Goal: Transaction & Acquisition: Purchase product/service

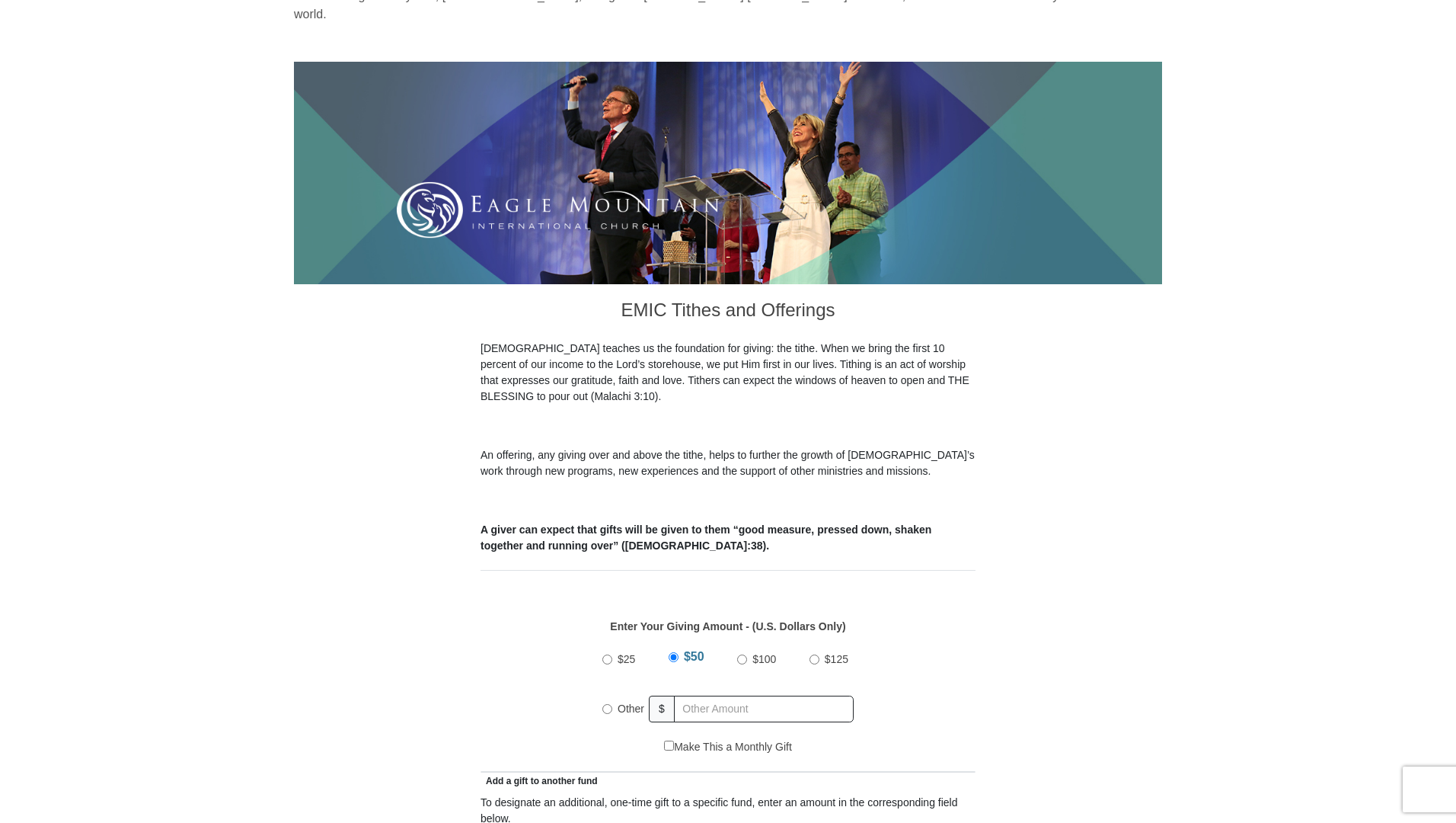
scroll to position [152, 0]
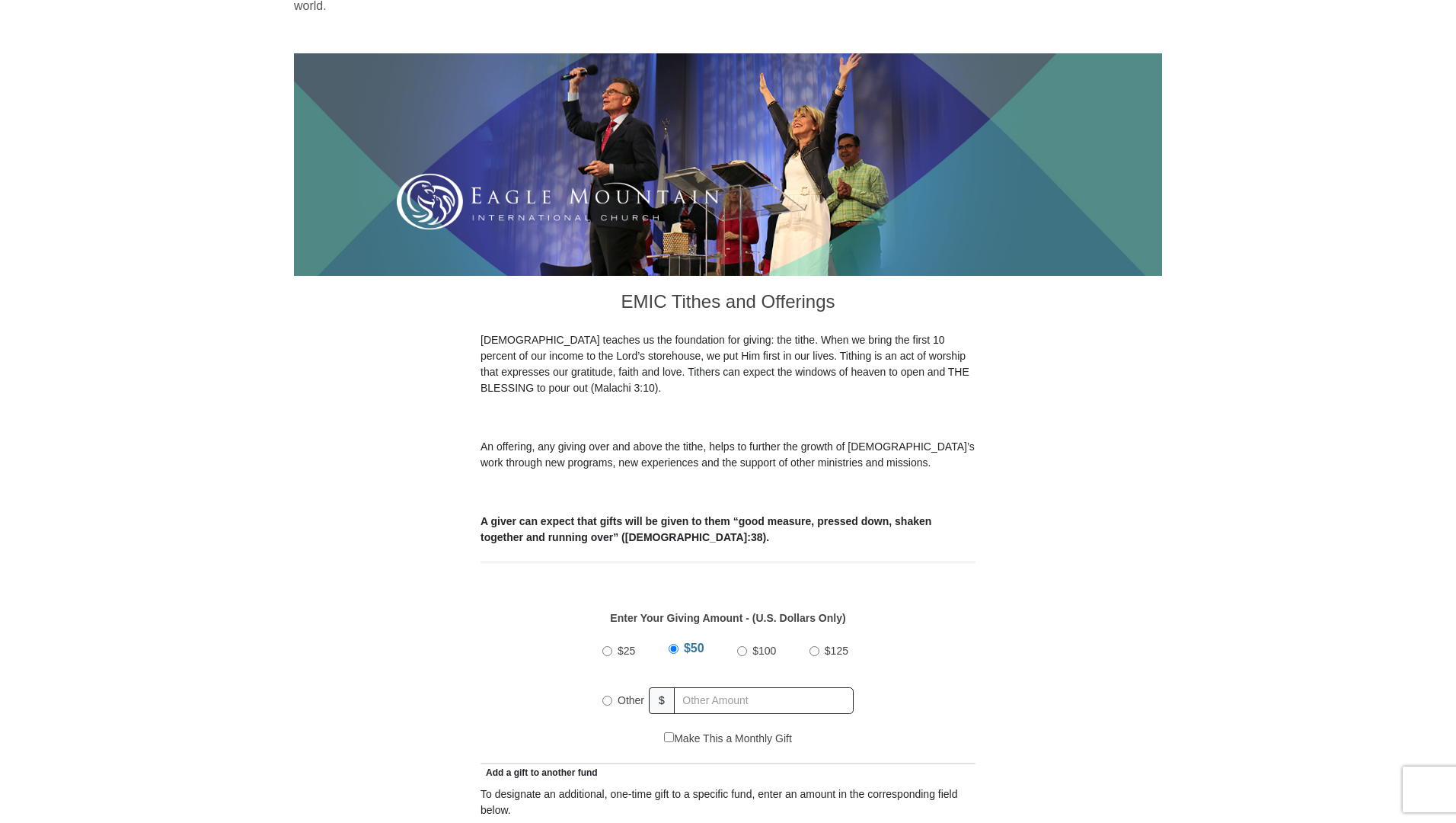
click at [606, 696] on input "Other" at bounding box center [608, 701] width 10 height 10
radio input "true"
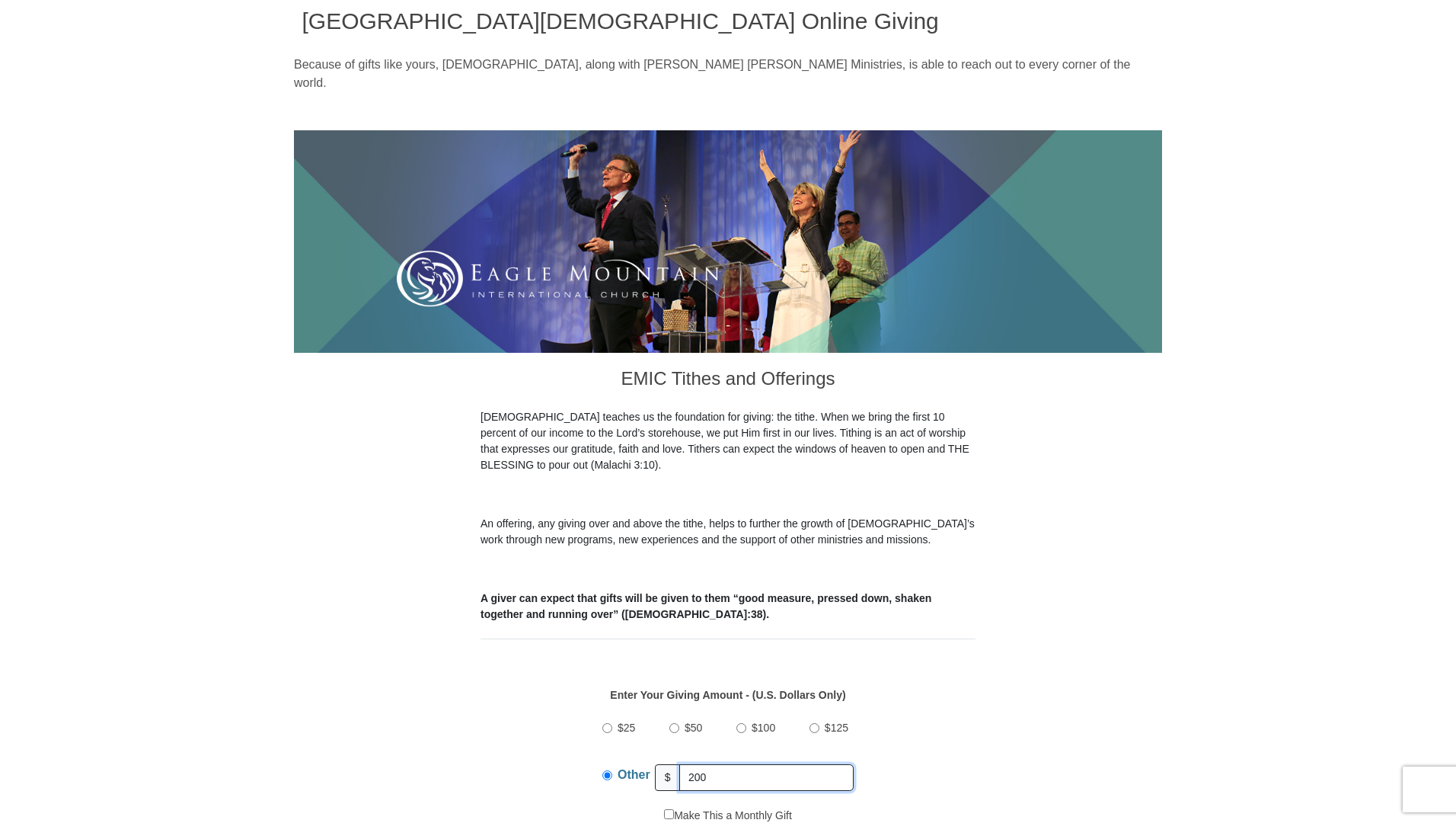
scroll to position [76, 0]
type input "200"
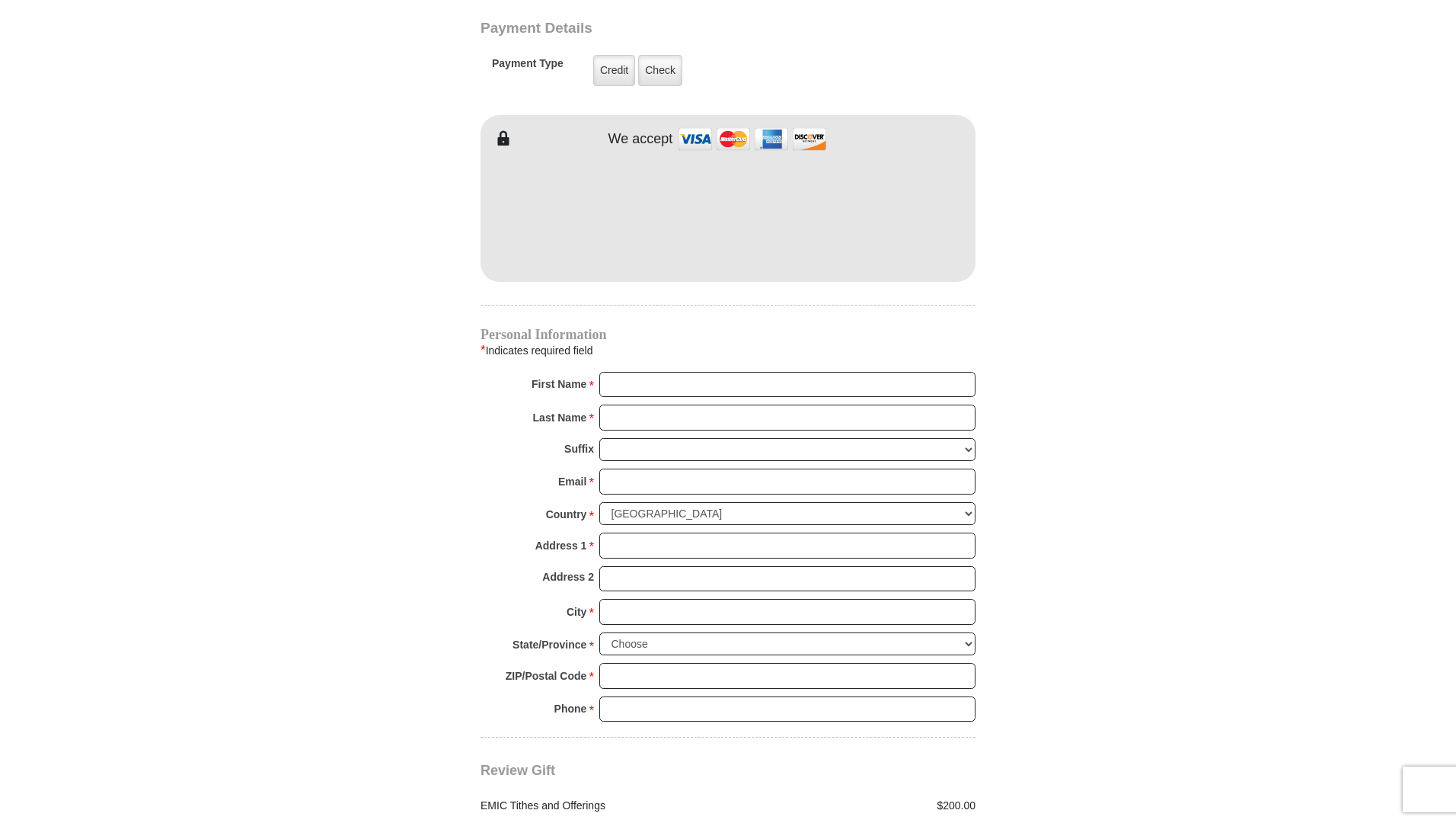
scroll to position [1253, 0]
click at [615, 54] on label "Credit" at bounding box center [614, 69] width 42 height 31
click at [0, 0] on input "Credit" at bounding box center [0, 0] width 0 height 0
click at [679, 370] on input "First Name *" at bounding box center [788, 383] width 376 height 26
type input "Donald"
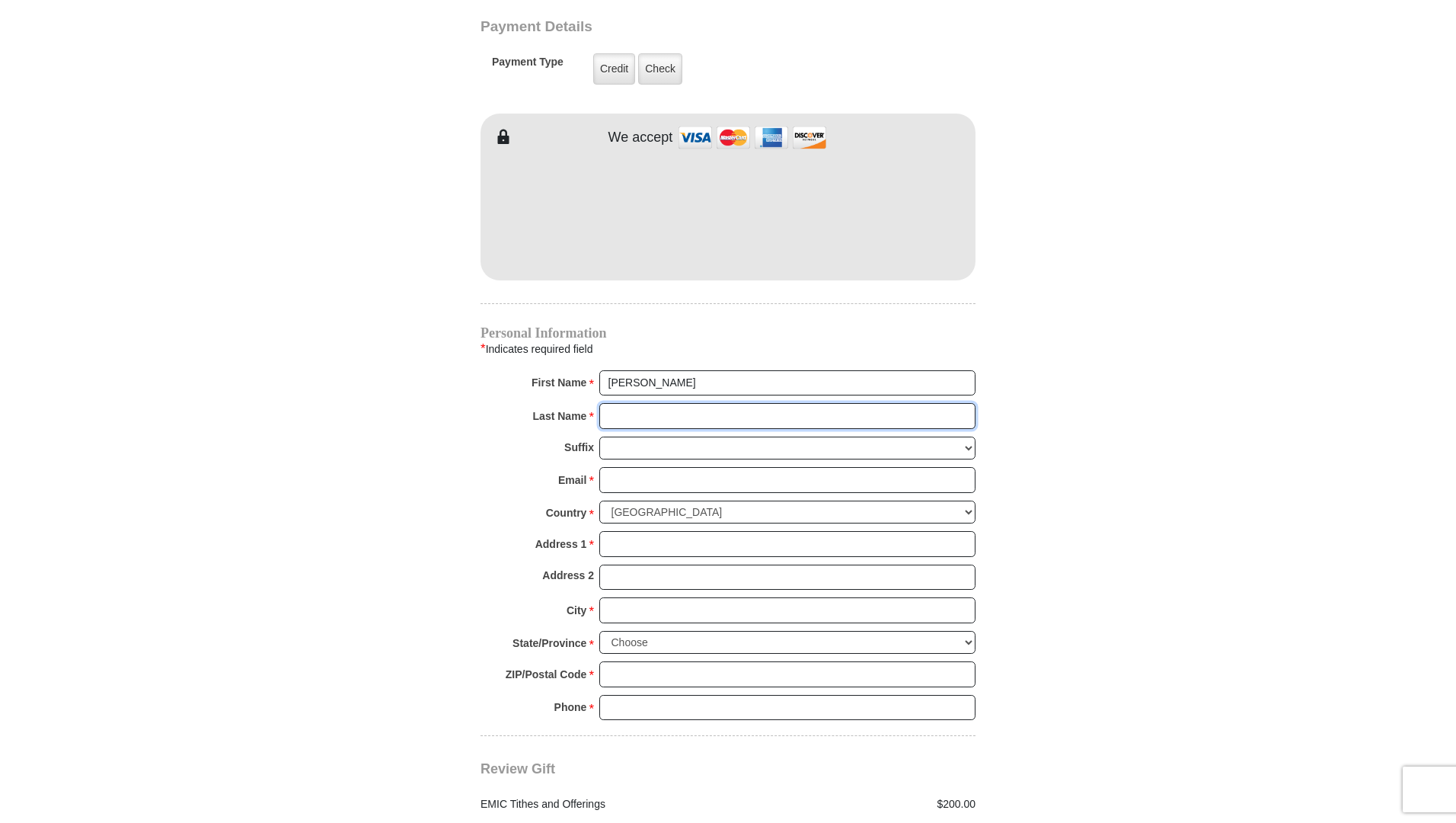
type input "Hooker"
click at [632, 531] on input "Address 1 *" at bounding box center [788, 544] width 376 height 26
type input "604 Pawnee Street"
type input "Aubrey"
click at [968, 631] on select "Choose Alabama Alaska American Samoa Arizona Arkansas Armed Forces Americas Arm…" at bounding box center [788, 643] width 376 height 24
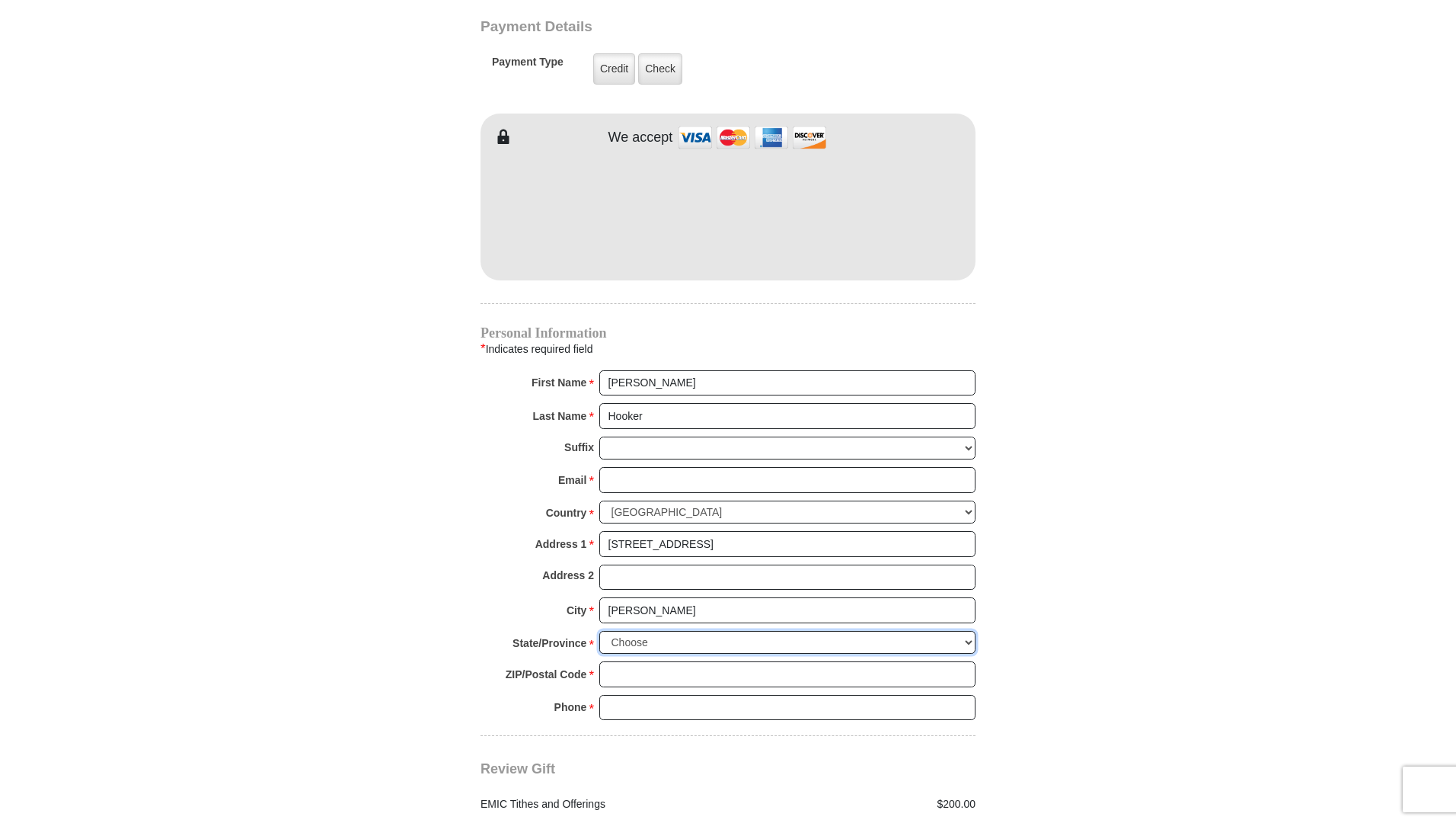
select select "TX"
click at [600, 631] on select "Choose Alabama Alaska American Samoa Arizona Arkansas Armed Forces Americas Arm…" at bounding box center [788, 643] width 376 height 24
click at [637, 661] on input "ZIP/Postal Code *" at bounding box center [788, 674] width 376 height 26
type input "76227"
type input "4693520603"
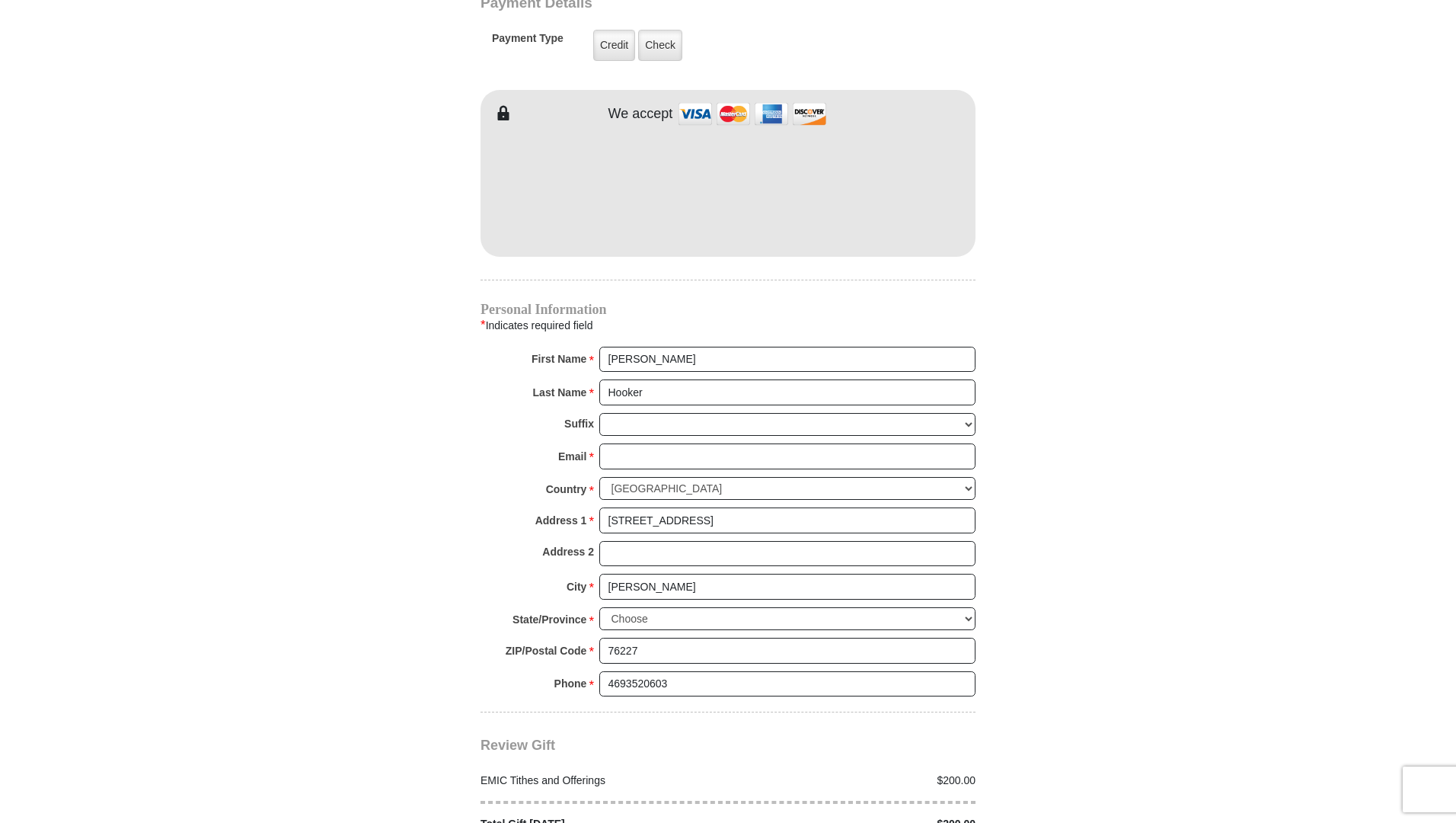
scroll to position [1312, 0]
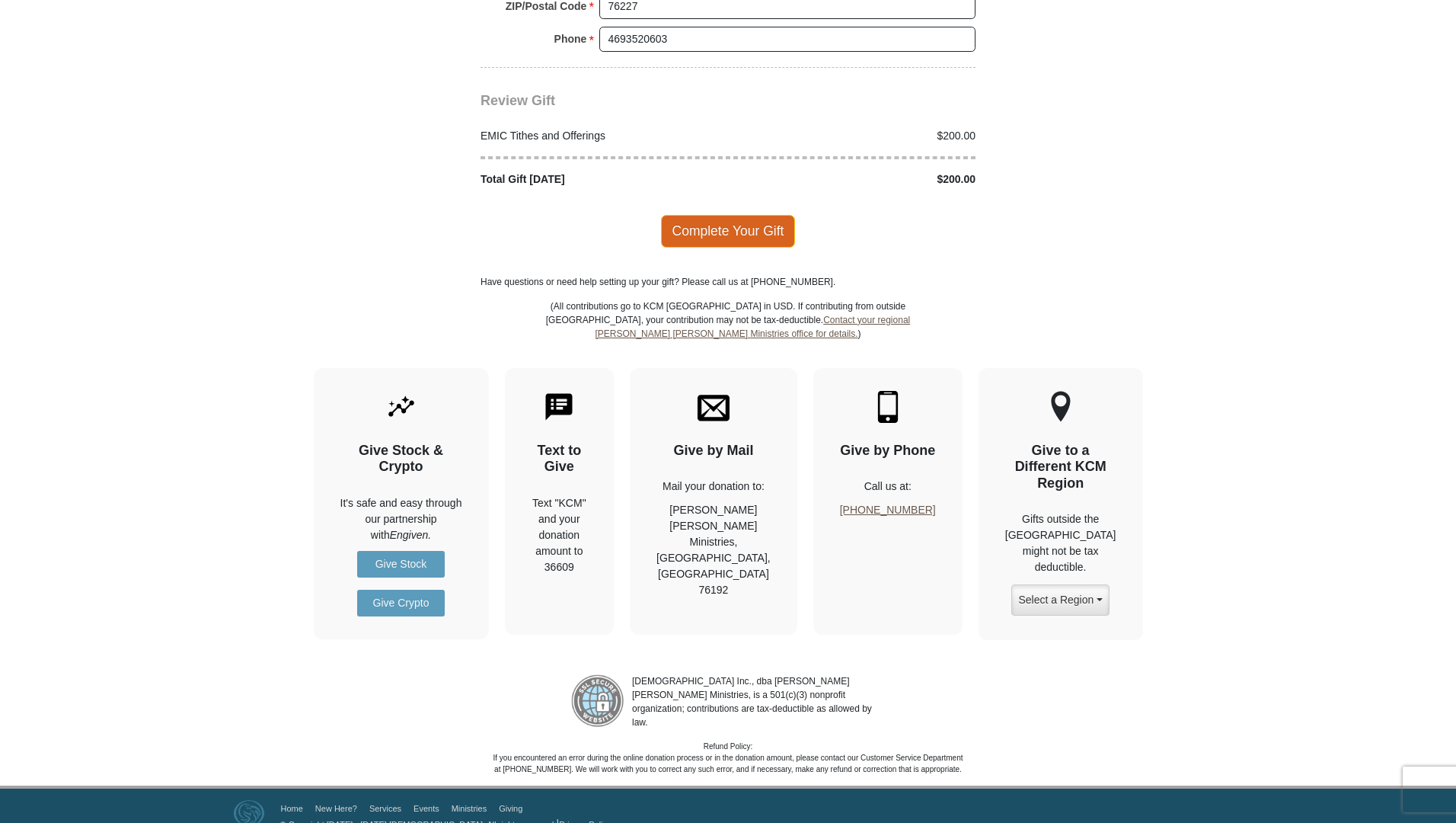
click at [724, 215] on span "Complete Your Gift" at bounding box center [728, 231] width 134 height 32
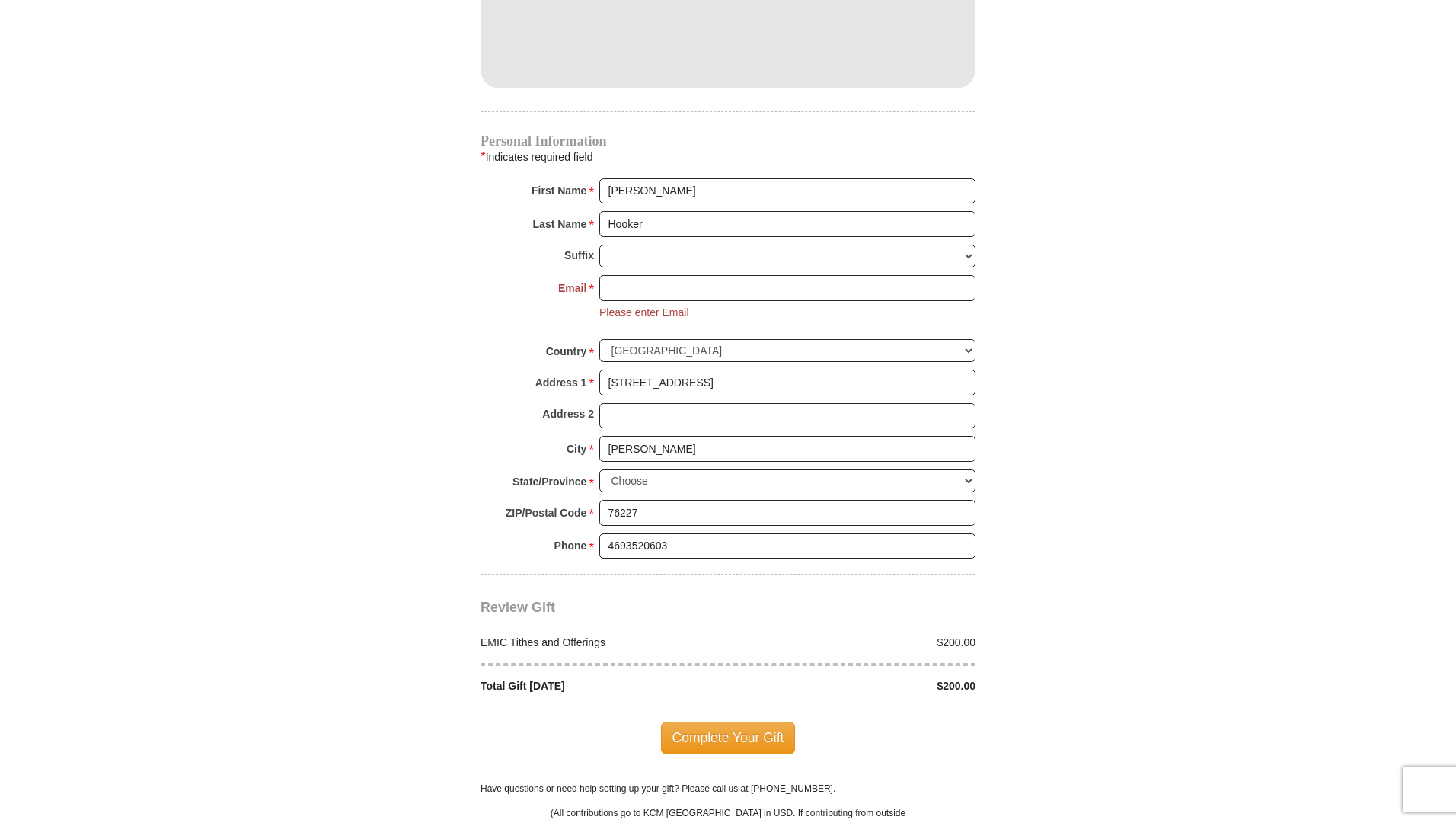
scroll to position [1419, 0]
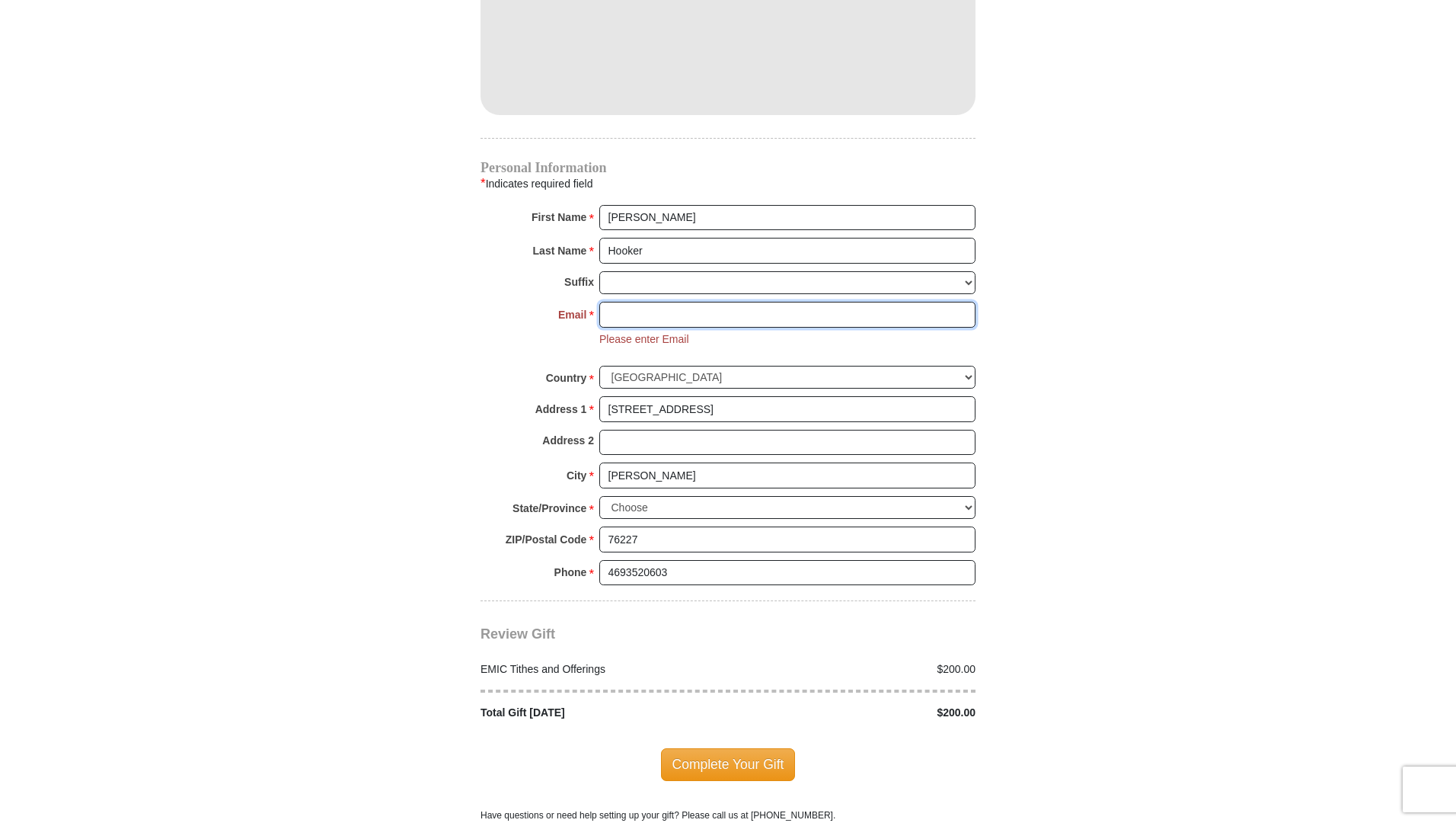
click at [699, 302] on input "Email *" at bounding box center [788, 315] width 376 height 26
type input "drhooker@startmail.com"
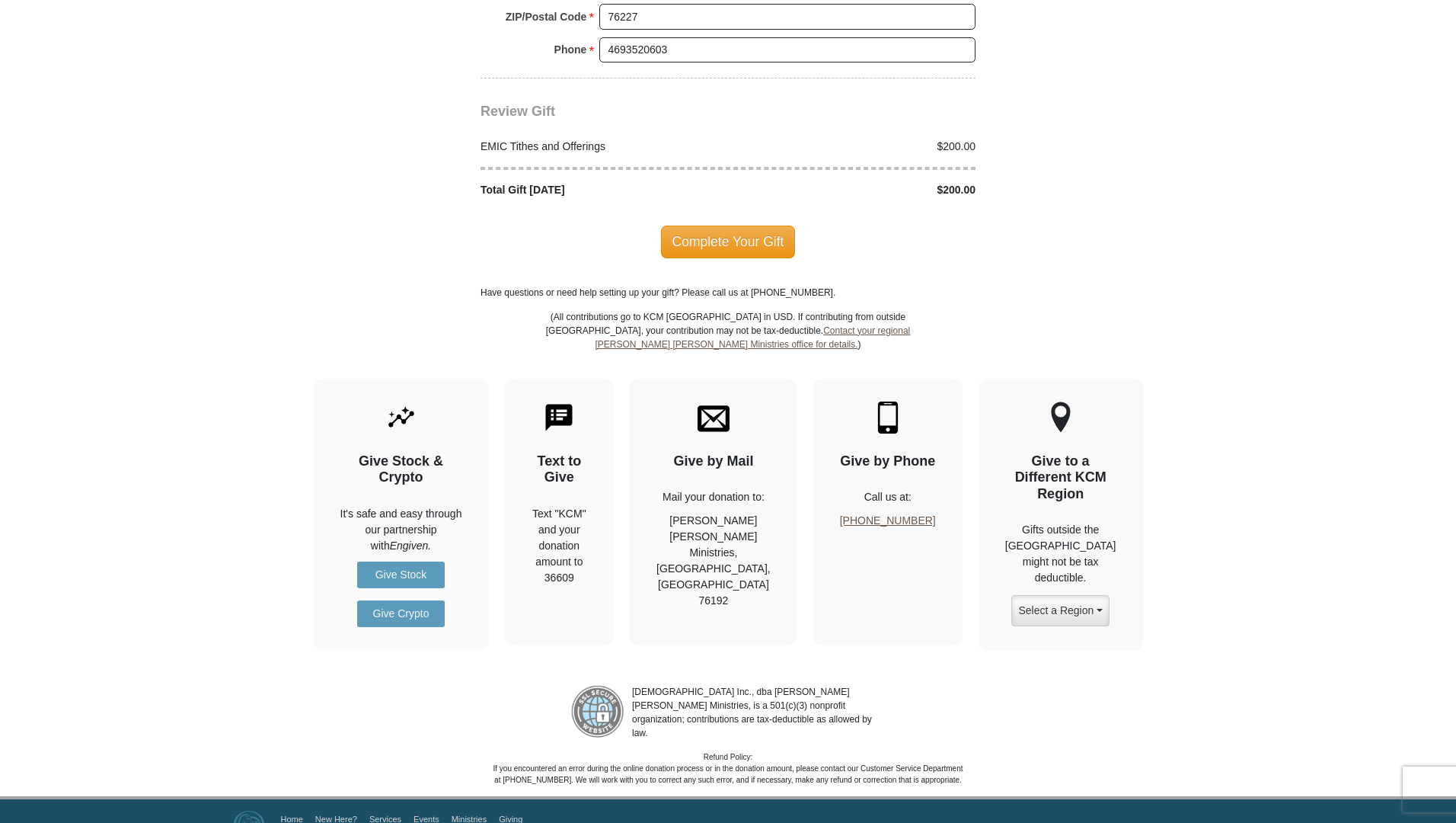
scroll to position [1952, 0]
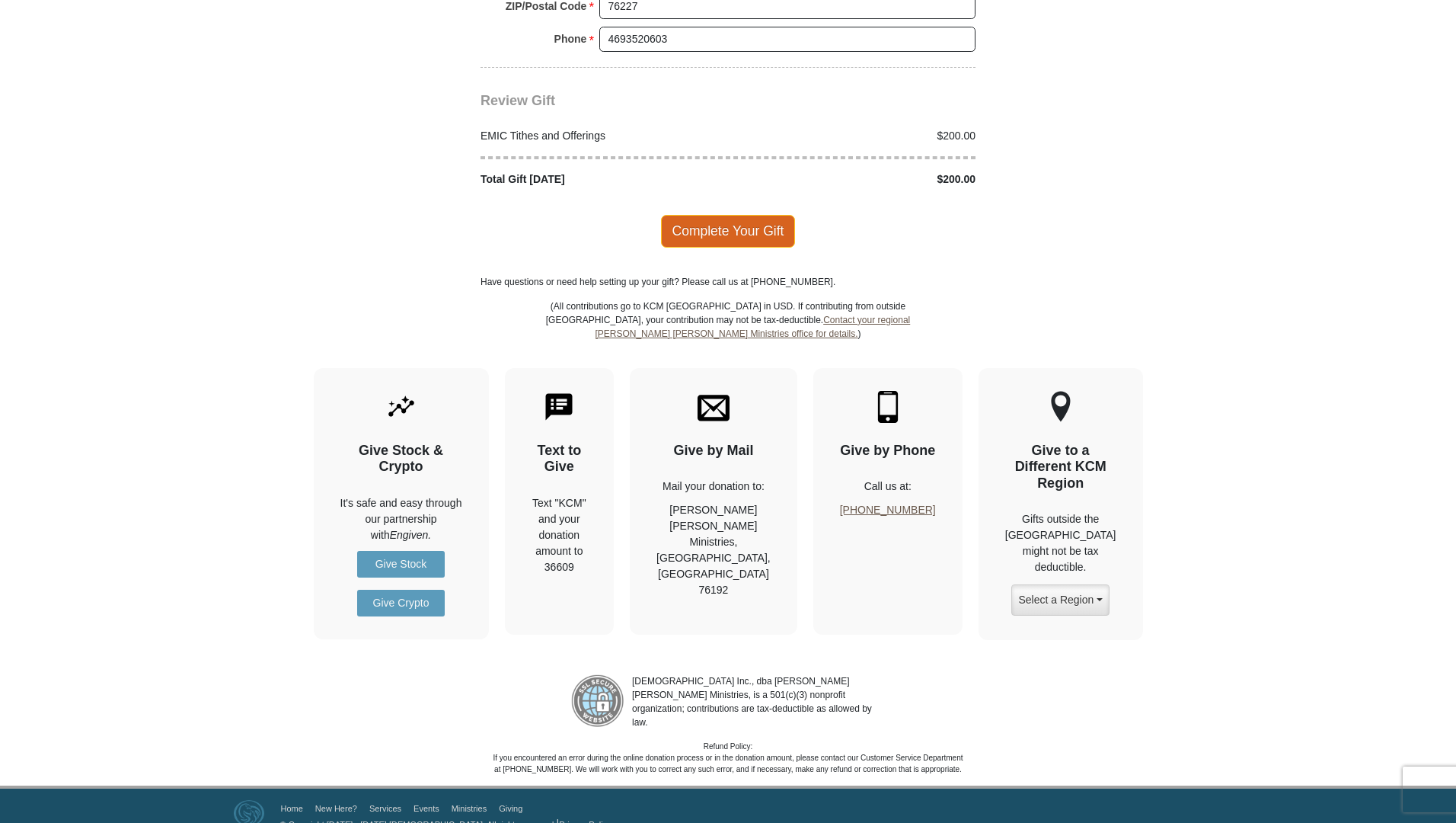
click at [723, 215] on span "Complete Your Gift" at bounding box center [728, 231] width 134 height 32
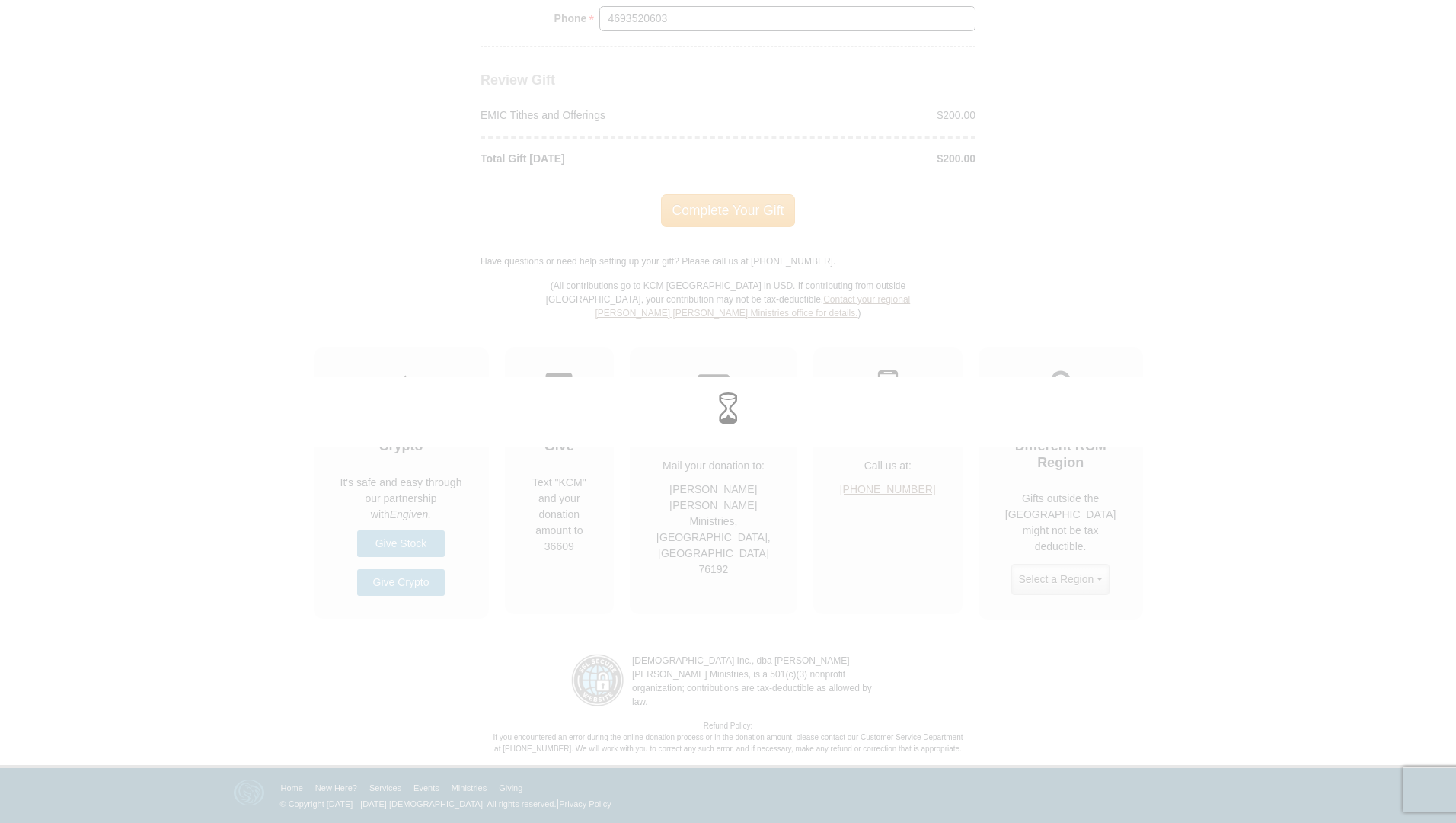
scroll to position [1921, 0]
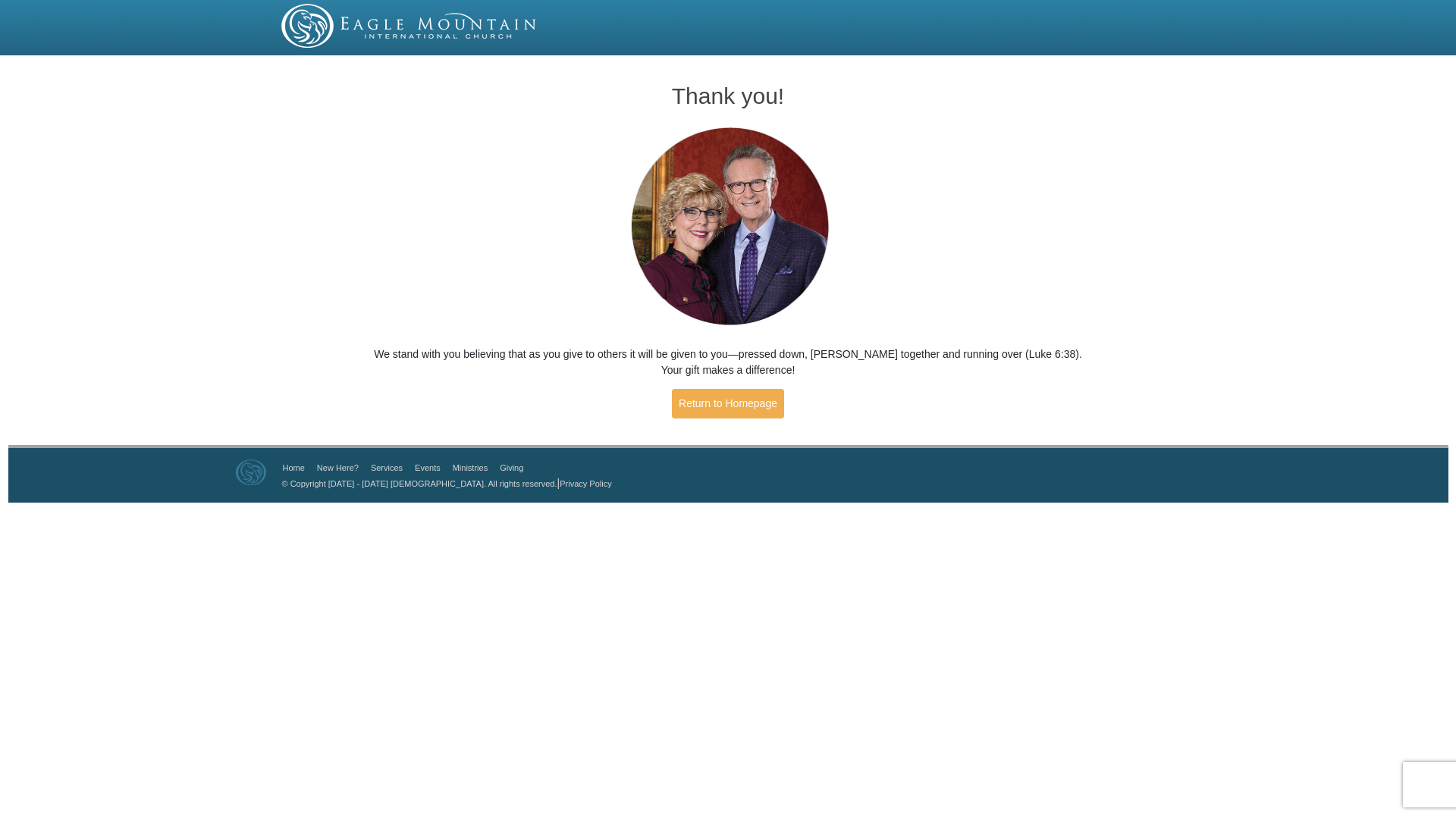
click at [1098, 18] on div at bounding box center [728, 25] width 910 height 44
